Goal: Task Accomplishment & Management: Manage account settings

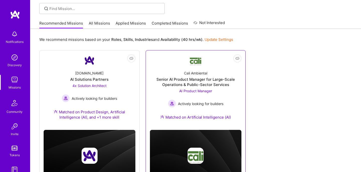
scroll to position [60, 0]
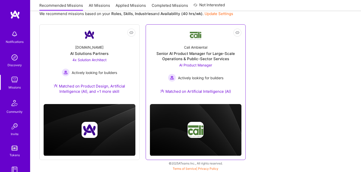
click at [185, 57] on div "Senior AI Product Manager for Large-Scale Operations & Public-Sector Services" at bounding box center [196, 56] width 92 height 11
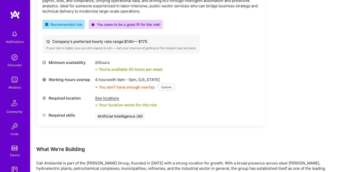
scroll to position [52, 0]
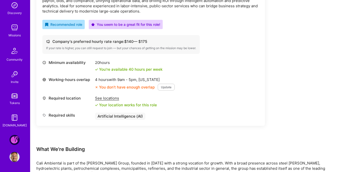
click at [15, 143] on img at bounding box center [15, 140] width 10 height 10
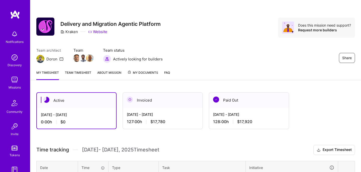
click at [144, 108] on div "[DATE] - [DATE] 127:00 h $17,780" at bounding box center [163, 118] width 80 height 21
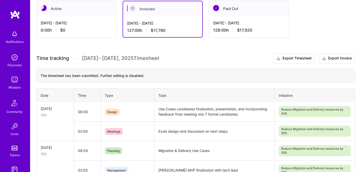
scroll to position [3, 0]
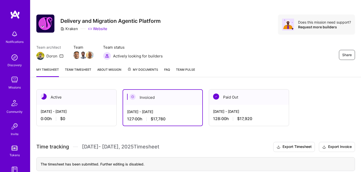
click at [81, 73] on link "Team timesheet" at bounding box center [78, 72] width 26 height 10
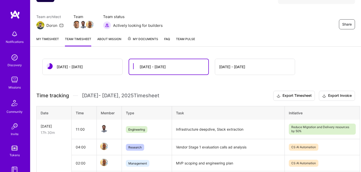
scroll to position [31, 0]
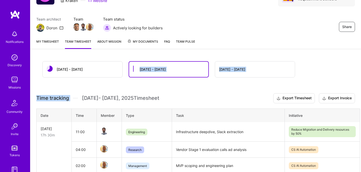
drag, startPoint x: 143, startPoint y: 82, endPoint x: 129, endPoint y: 53, distance: 32.7
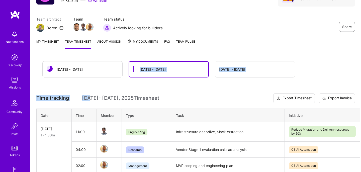
drag, startPoint x: 129, startPoint y: 53, endPoint x: 185, endPoint y: 86, distance: 65.0
